Goal: Task Accomplishment & Management: Manage account settings

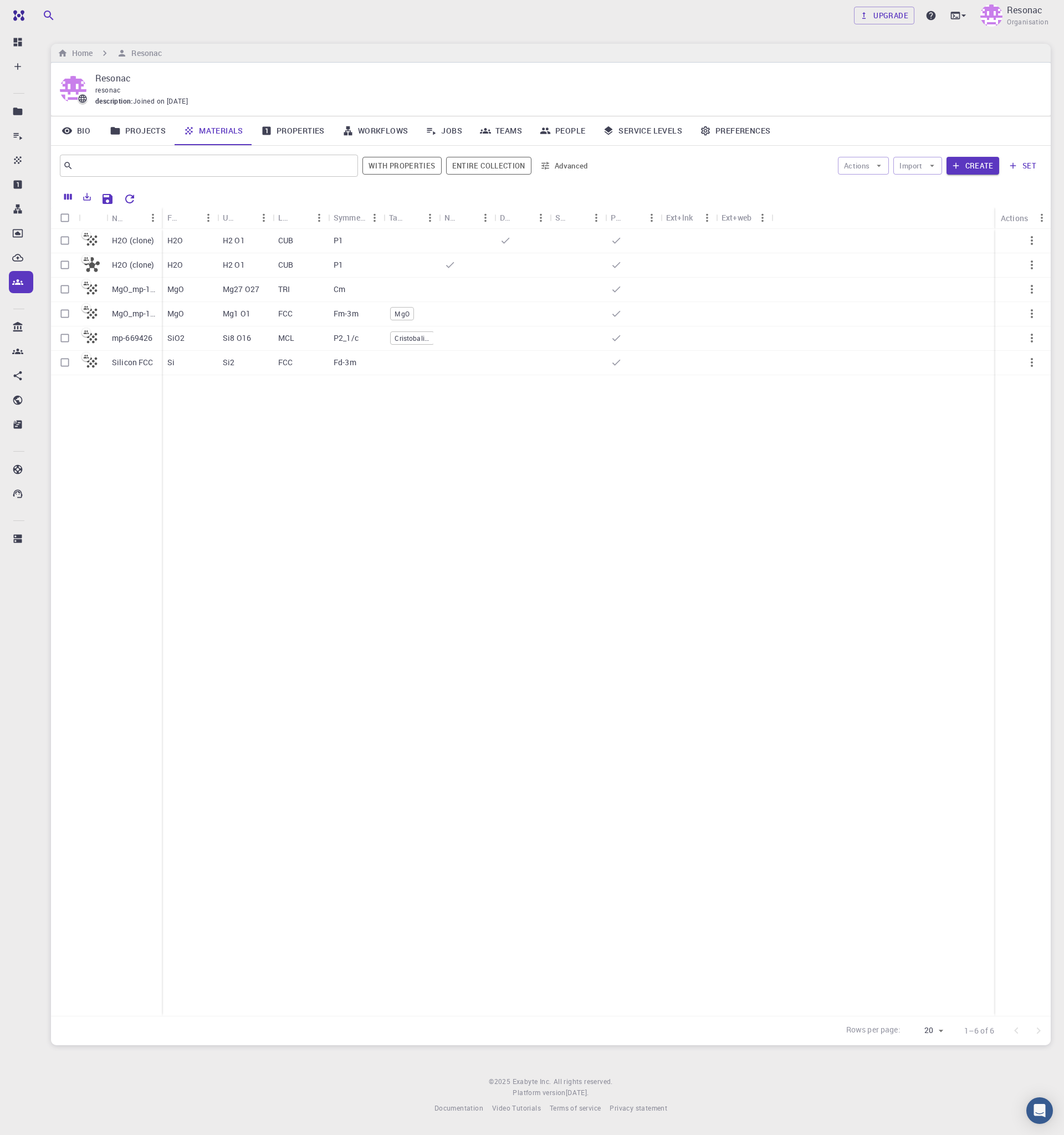
click at [446, 127] on link "Jobs" at bounding box center [443, 130] width 54 height 29
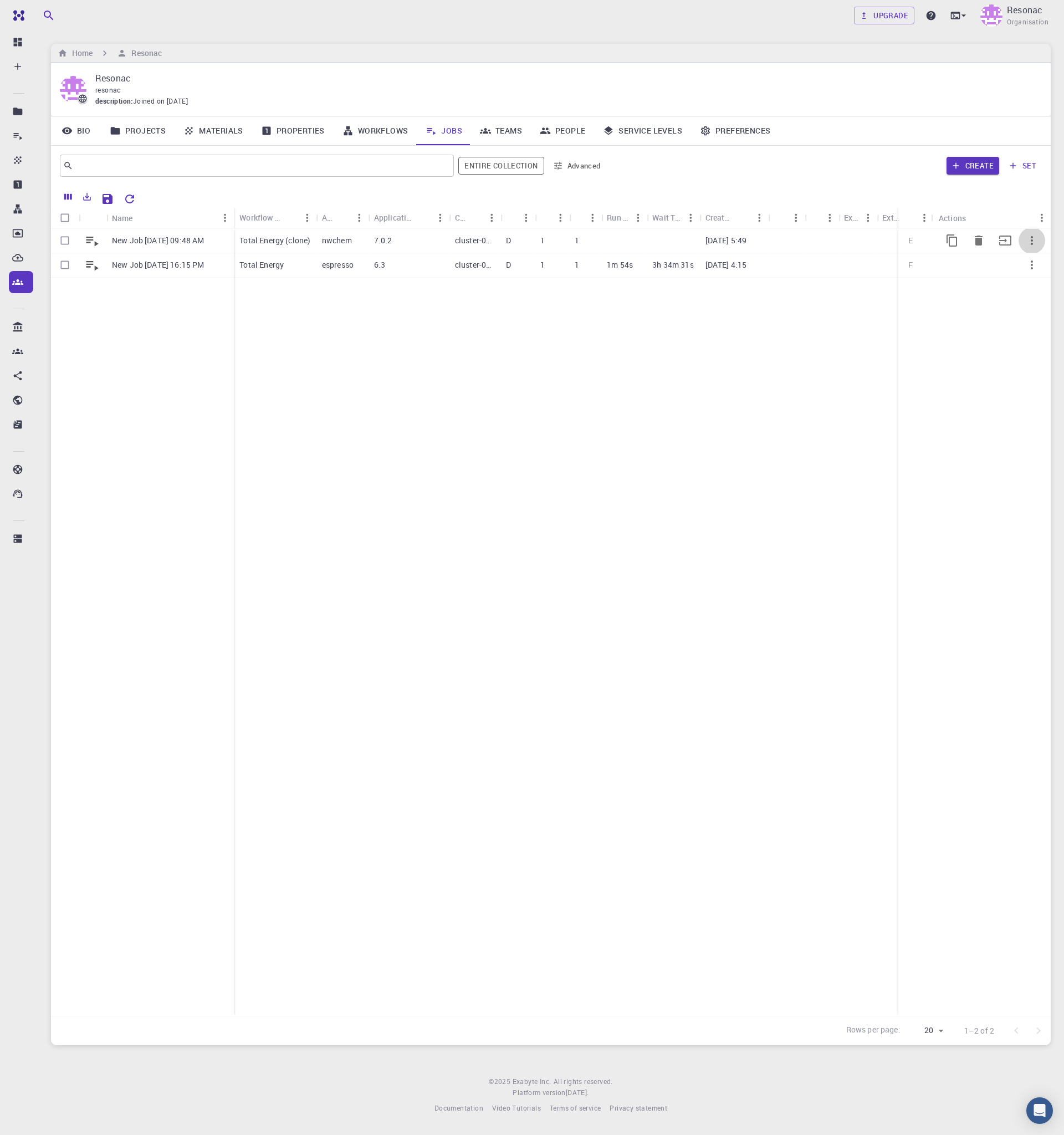
click at [1036, 240] on icon "button" at bounding box center [1032, 240] width 13 height 13
click at [1028, 264] on span "Copy" at bounding box center [1026, 268] width 17 height 11
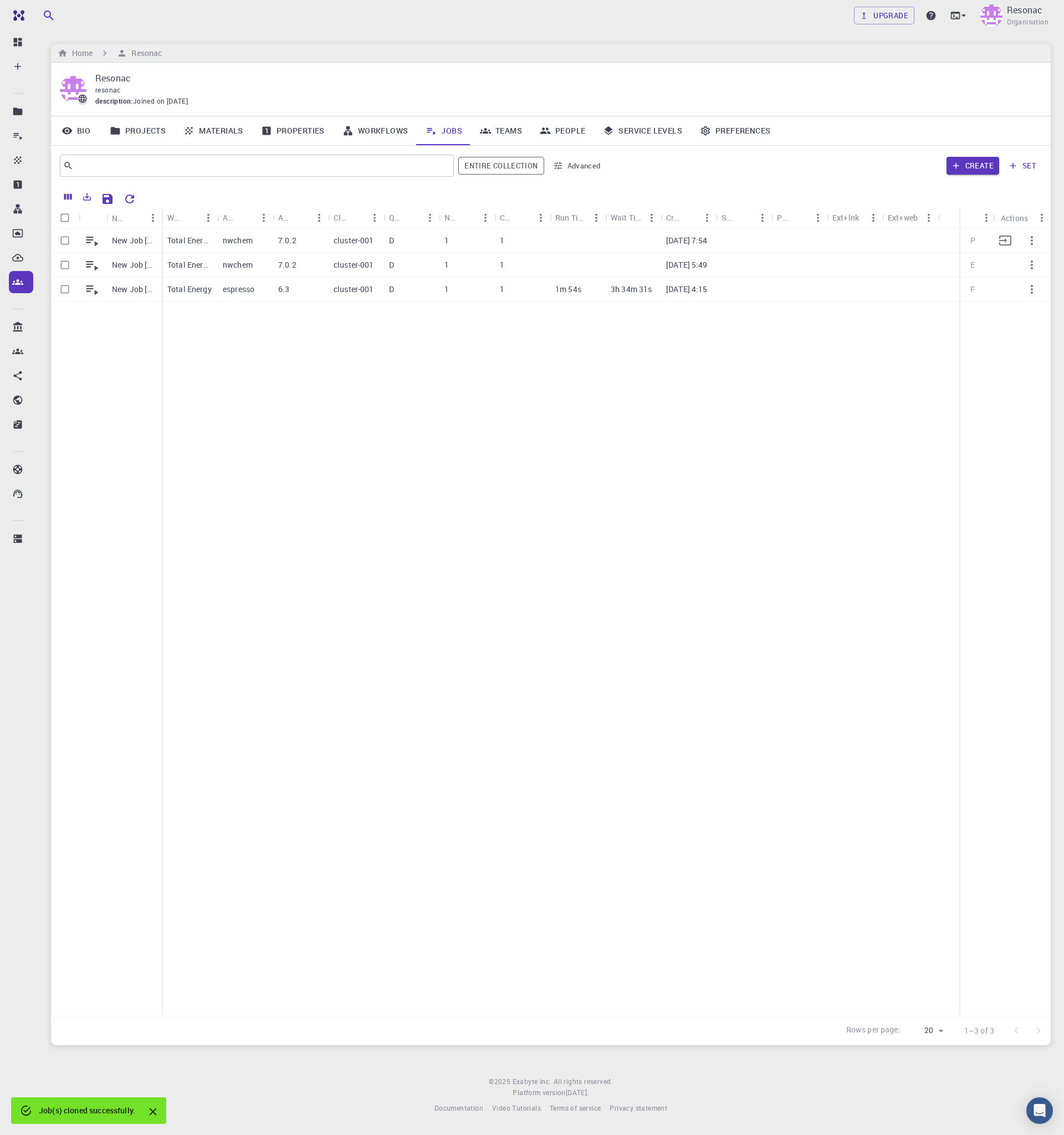
click at [1019, 245] on button "button" at bounding box center [1031, 240] width 26 height 26
click at [1026, 306] on span "Run" at bounding box center [1024, 309] width 13 height 11
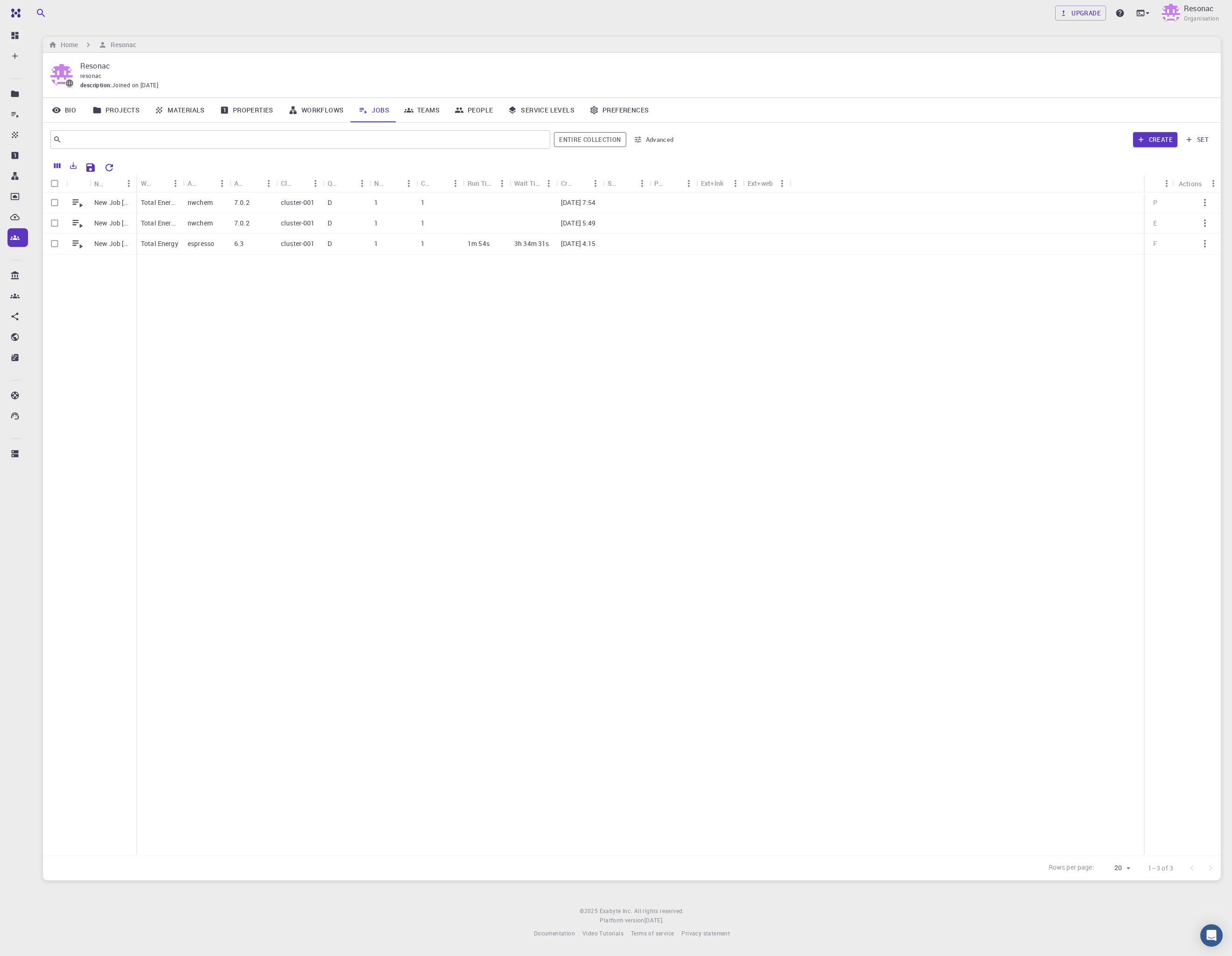
click at [58, 163] on icon "Columns" at bounding box center [57, 166] width 7 height 5
click at [54, 211] on input "Creator" at bounding box center [52, 201] width 53 height 18
checkbox input "true"
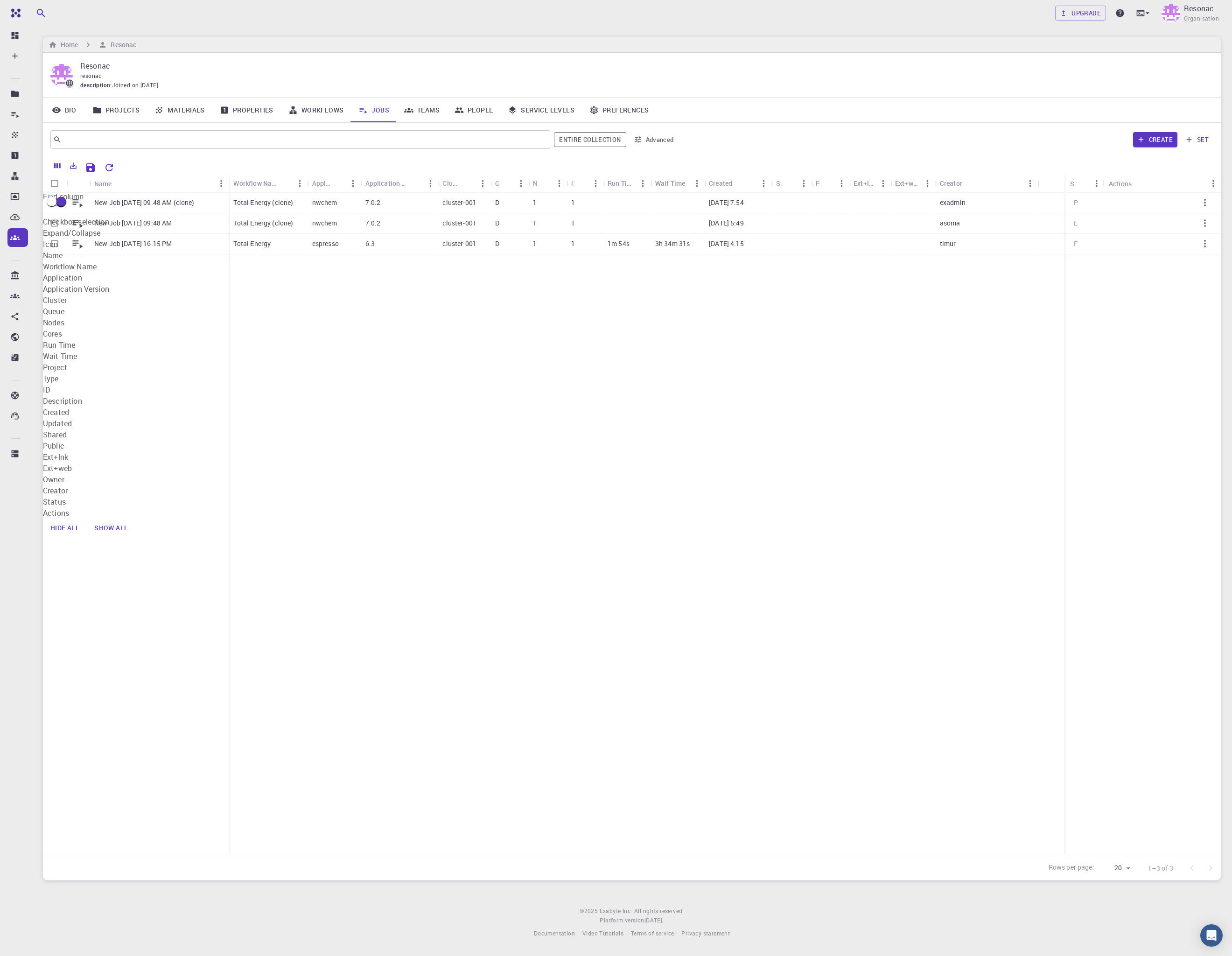
click at [54, 211] on input "Owner" at bounding box center [52, 201] width 53 height 18
checkbox input "true"
click at [881, 361] on div "New Job Sep 16, 2025, 09:48 AM (clone) New Job Sep 16, 2025, 09:48 AM New Job S…" at bounding box center [631, 524] width 1178 height 663
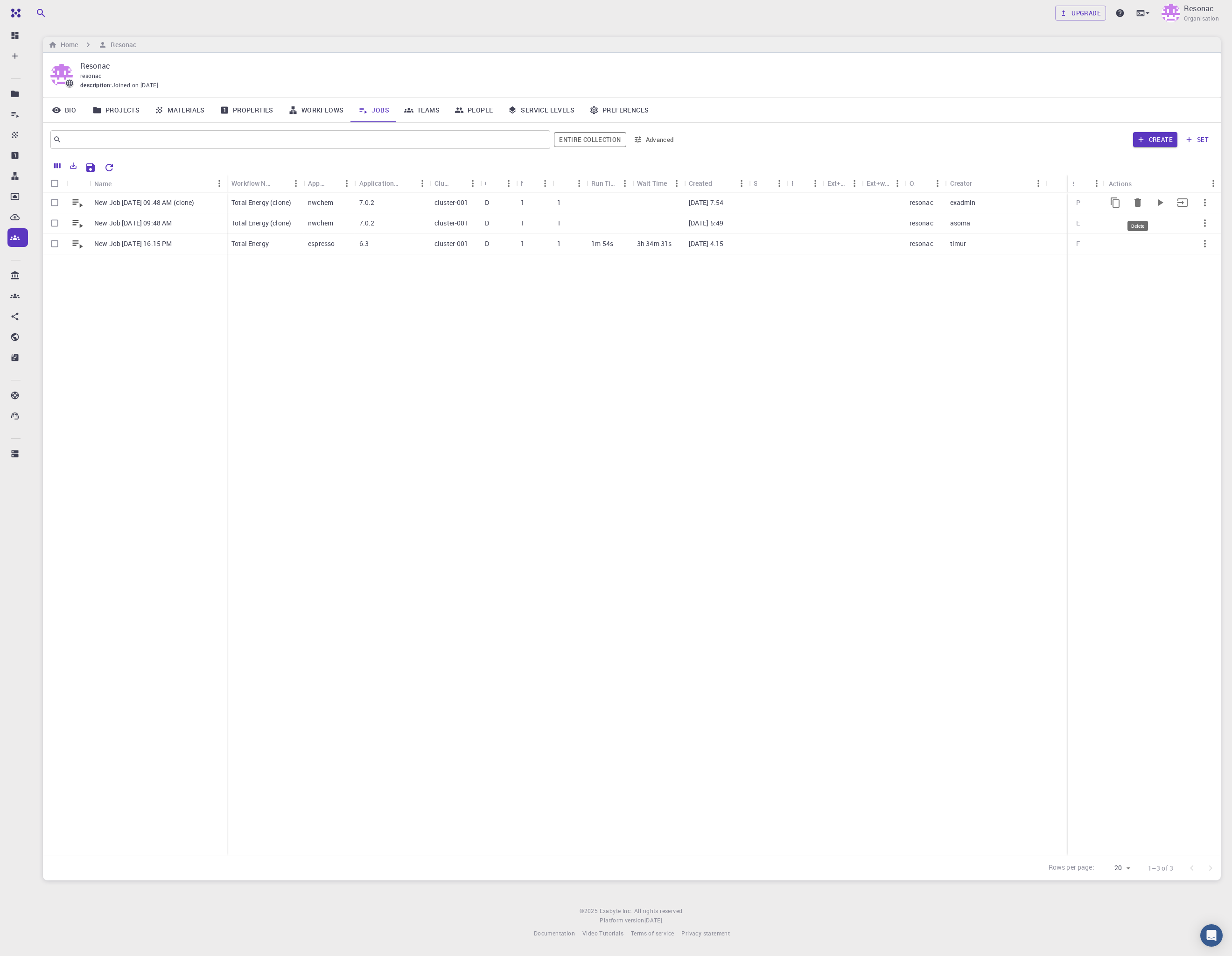
click at [896, 203] on icon "Delete" at bounding box center [1138, 202] width 11 height 11
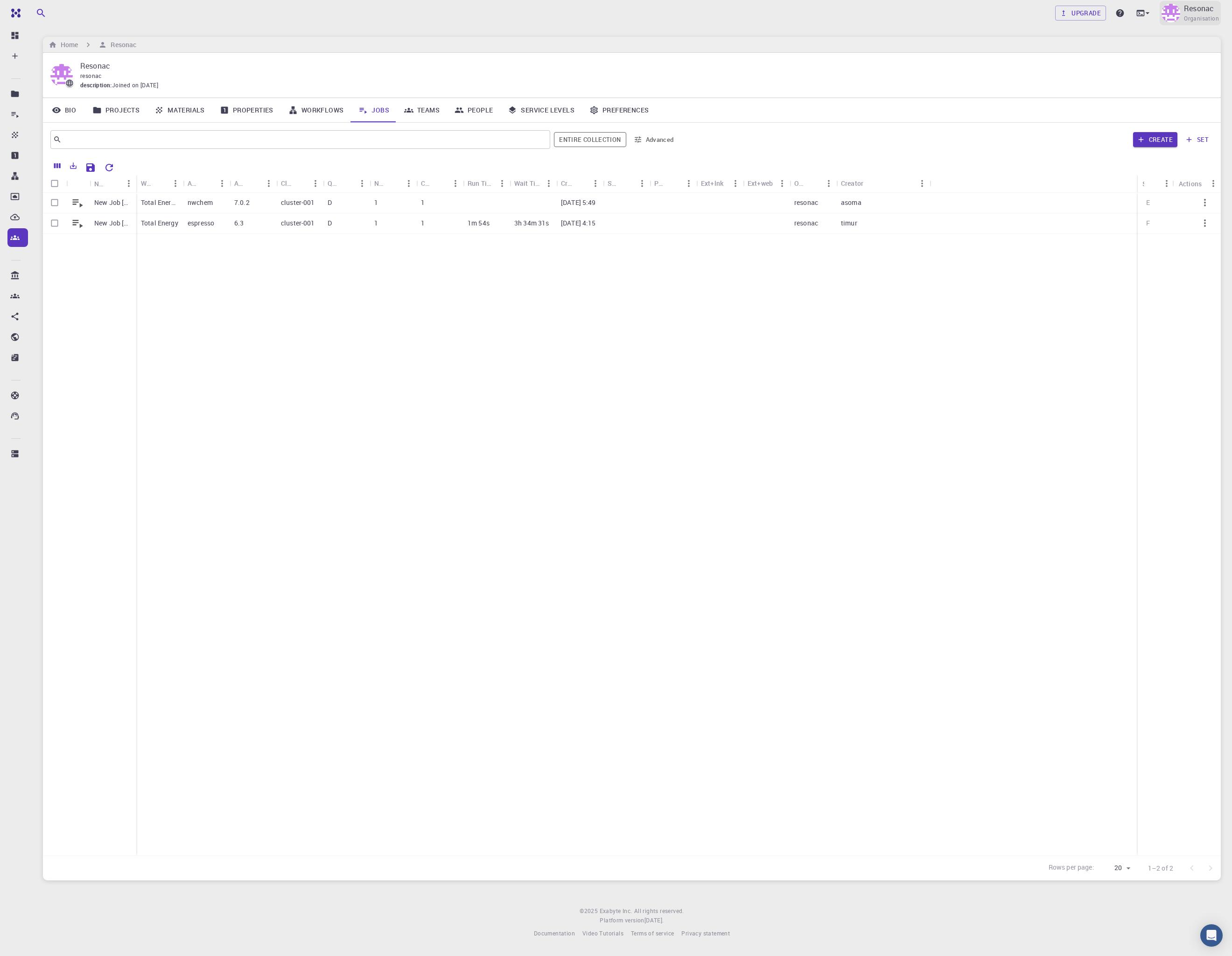
click at [896, 10] on p "Resonac" at bounding box center [1199, 8] width 30 height 11
click at [896, 407] on li "Back to admin" at bounding box center [616, 423] width 1232 height 33
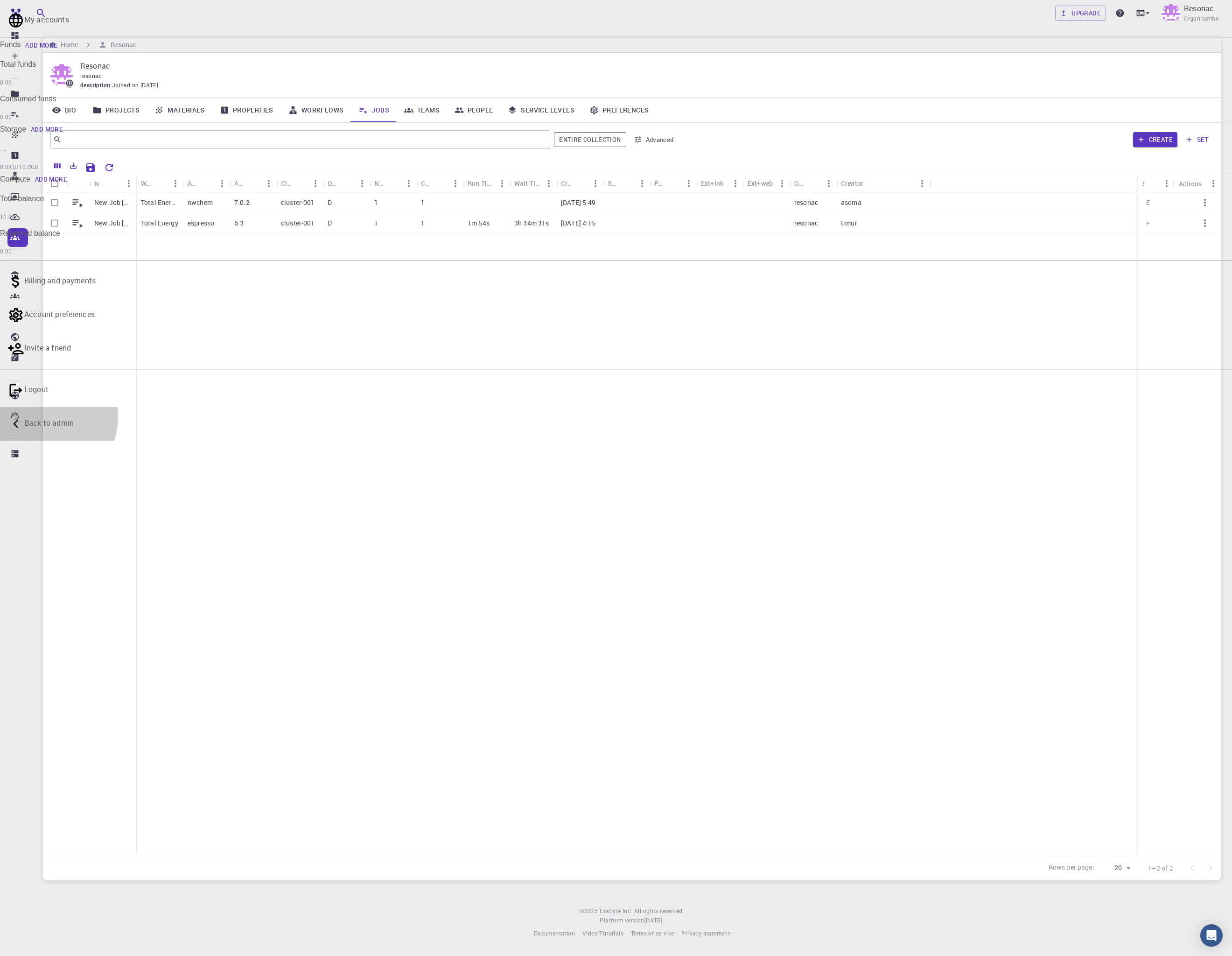
click at [896, 417] on p "Back to admin" at bounding box center [624, 423] width 1200 height 11
click at [194, 29] on div at bounding box center [616, 478] width 1232 height 956
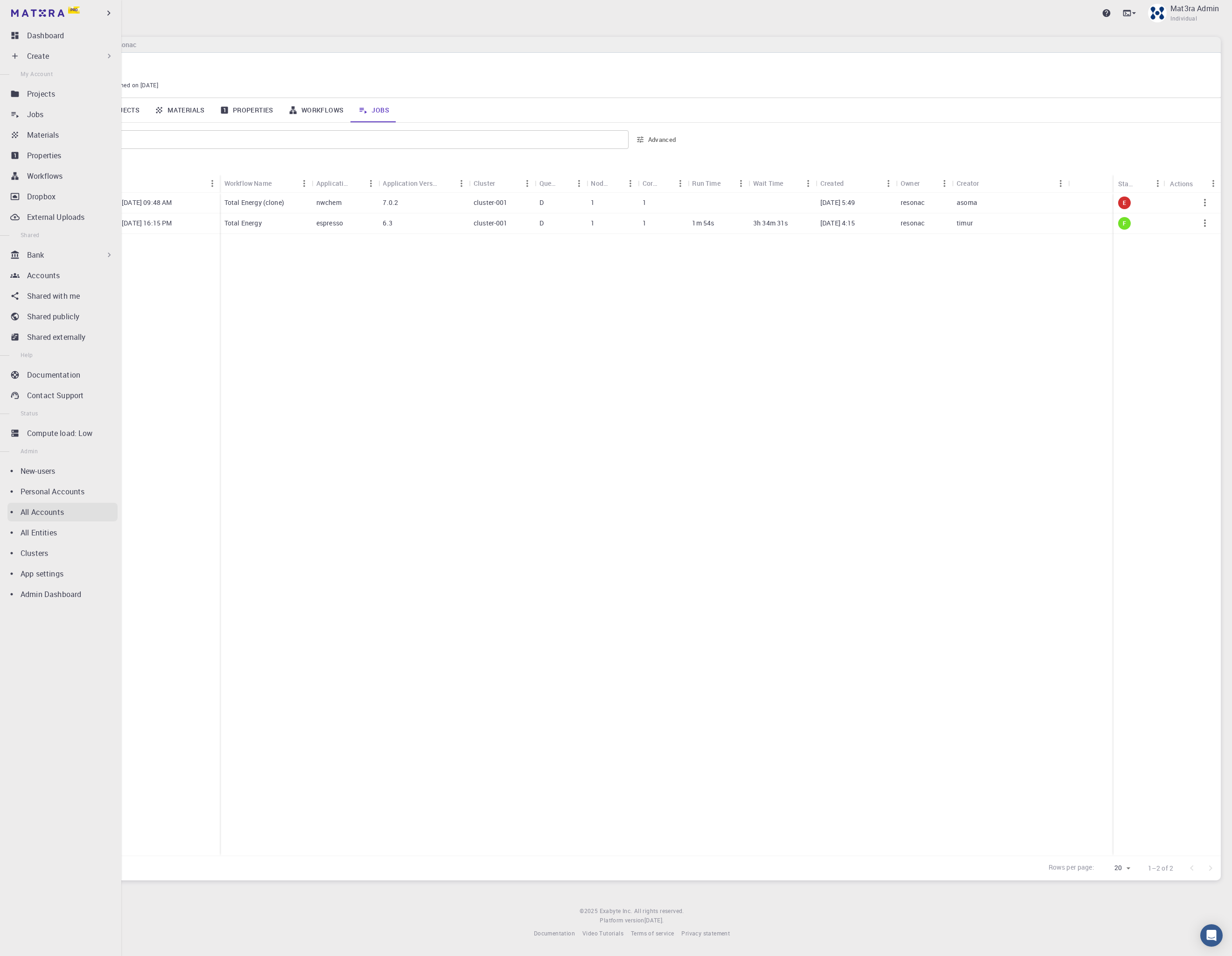
click at [48, 514] on p "All Accounts" at bounding box center [42, 512] width 43 height 11
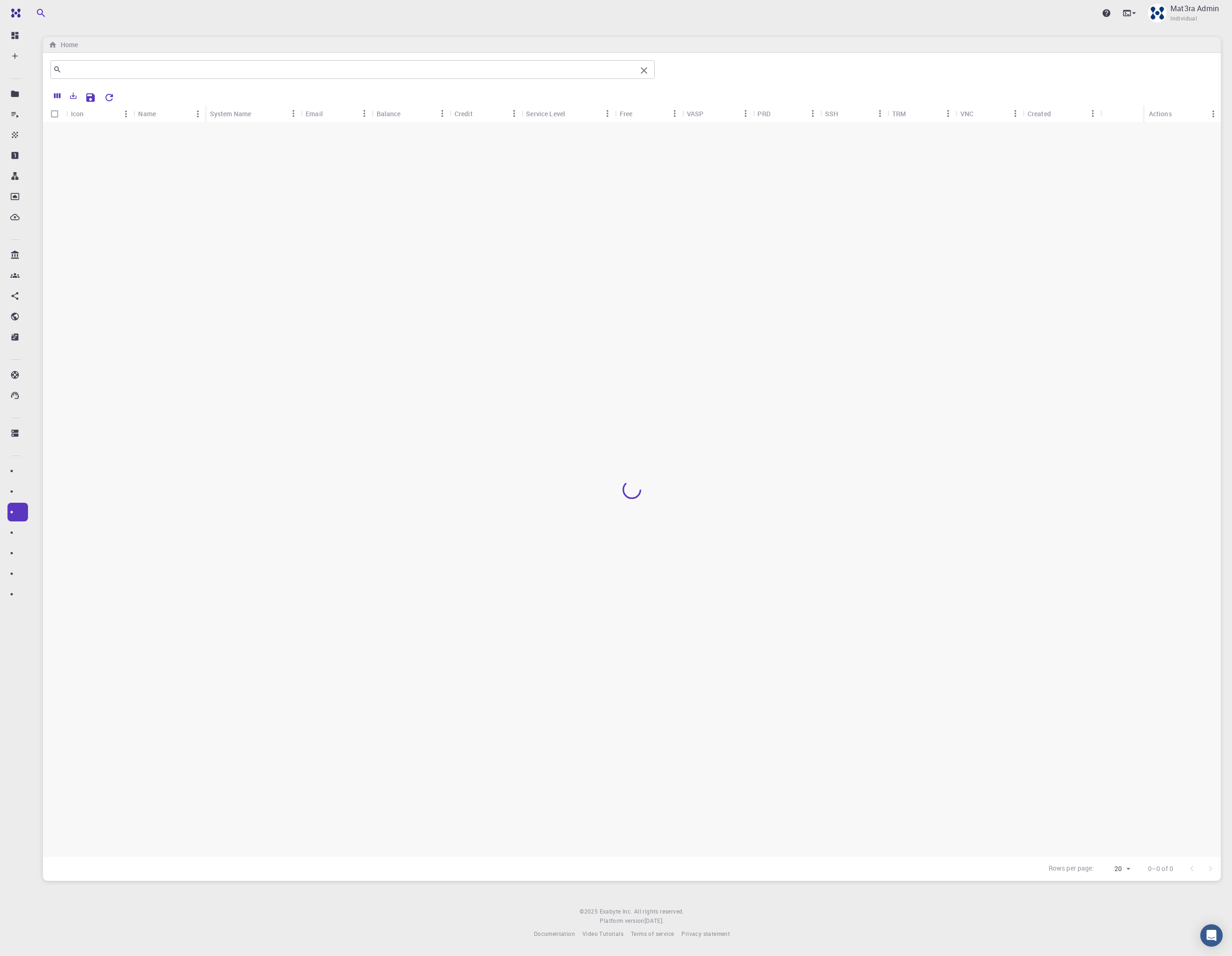
click at [272, 68] on input "text" at bounding box center [349, 69] width 575 height 13
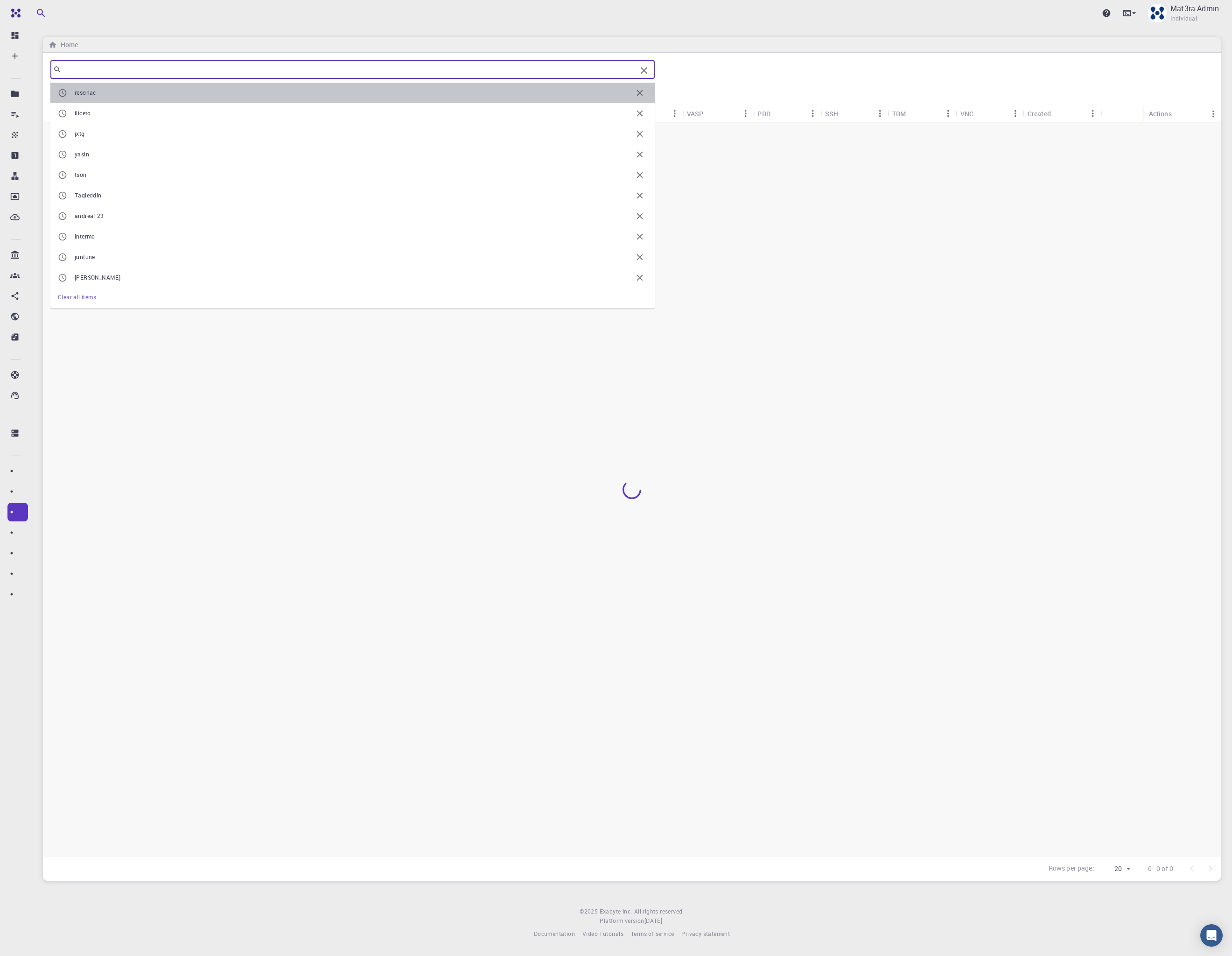
click at [226, 88] on span "resonac" at bounding box center [353, 93] width 558 height 9
type input "resonac"
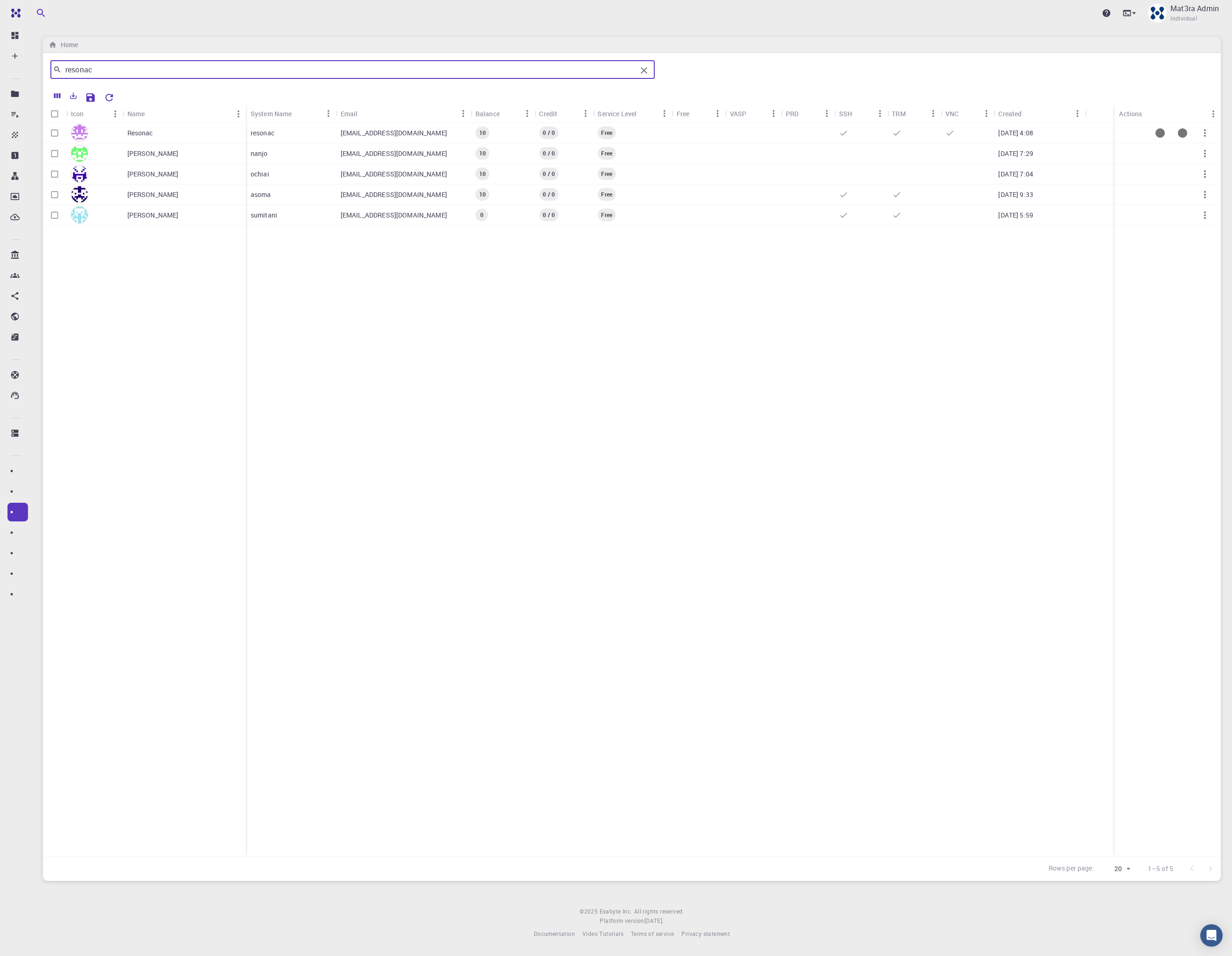
click at [194, 138] on div "Resonac" at bounding box center [184, 133] width 123 height 21
click at [172, 126] on div "Resonac" at bounding box center [184, 133] width 123 height 21
